Goal: Transaction & Acquisition: Purchase product/service

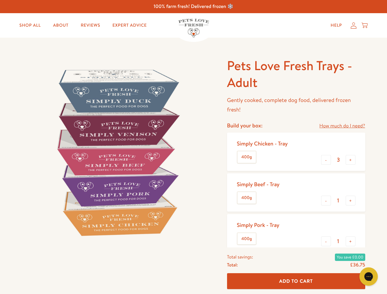
click at [193, 147] on img at bounding box center [117, 152] width 190 height 190
click at [342, 126] on link "How much do I need?" at bounding box center [342, 126] width 46 height 8
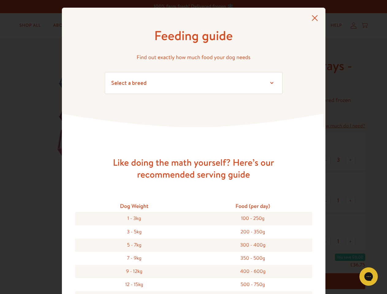
click at [326, 160] on div "Feeding guide Find out exactly how much food your dog needs Select a breed Affe…" at bounding box center [193, 147] width 387 height 294
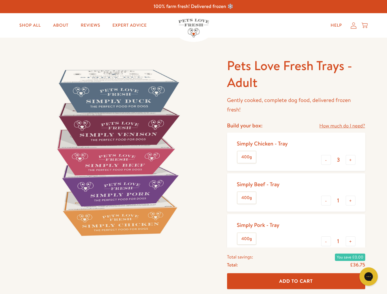
click at [351, 160] on button "+" at bounding box center [351, 160] width 10 height 10
type input "4"
click at [326, 201] on button "-" at bounding box center [326, 201] width 10 height 10
click at [351, 201] on button "+" at bounding box center [351, 201] width 10 height 10
type input "1"
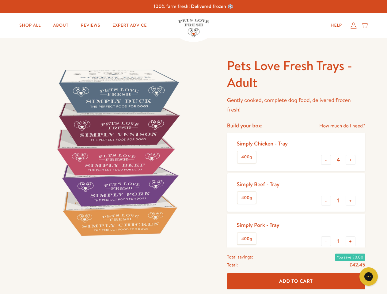
click at [326, 241] on button "-" at bounding box center [326, 242] width 10 height 10
click at [351, 241] on button "+" at bounding box center [351, 242] width 10 height 10
type input "1"
